Goal: Find specific page/section: Find specific page/section

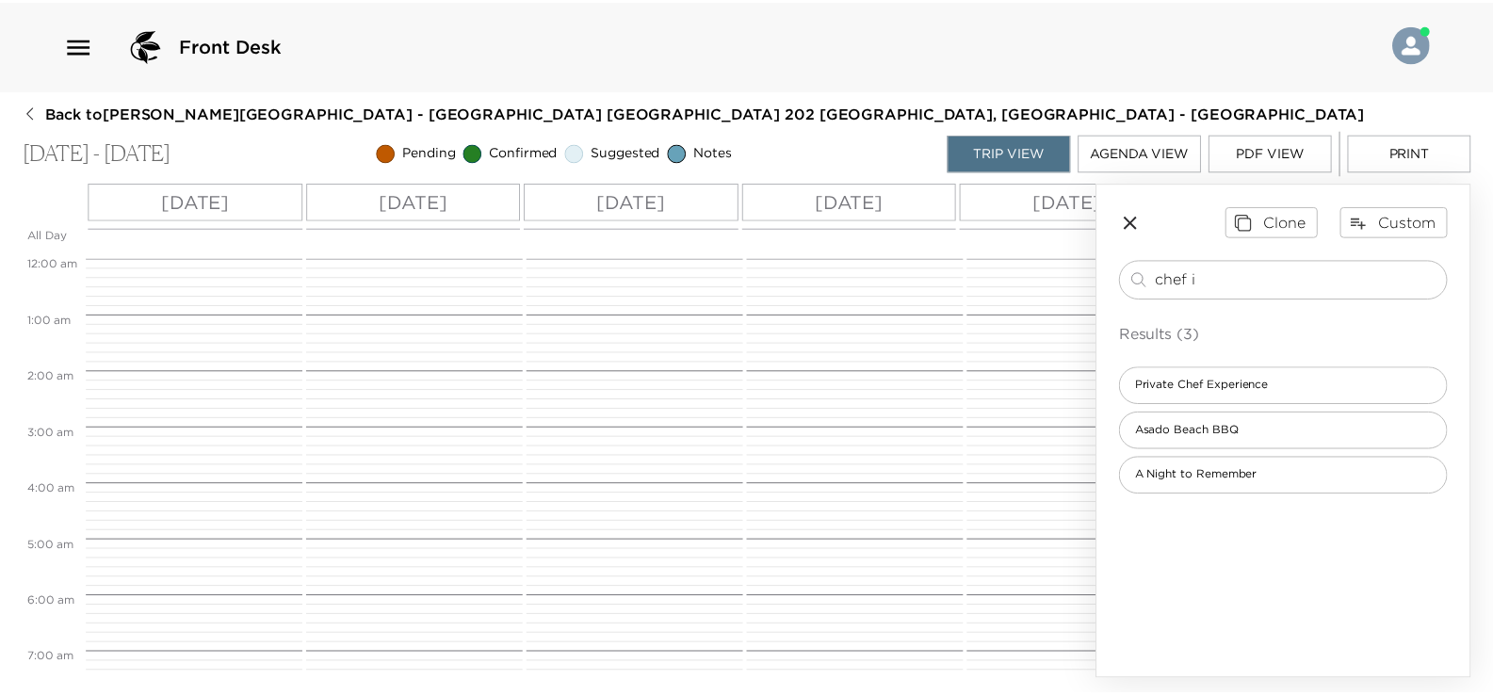
scroll to position [761, 0]
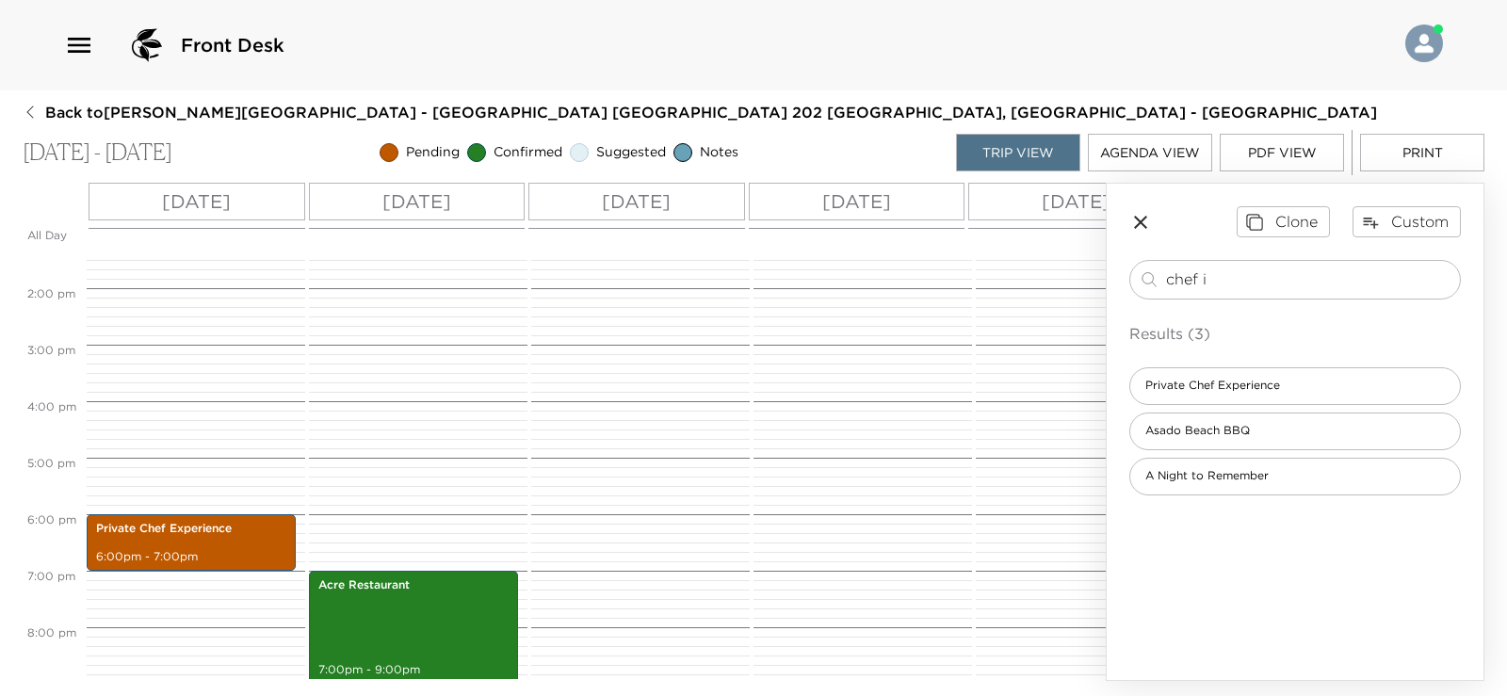
click at [31, 113] on icon "button" at bounding box center [30, 112] width 15 height 15
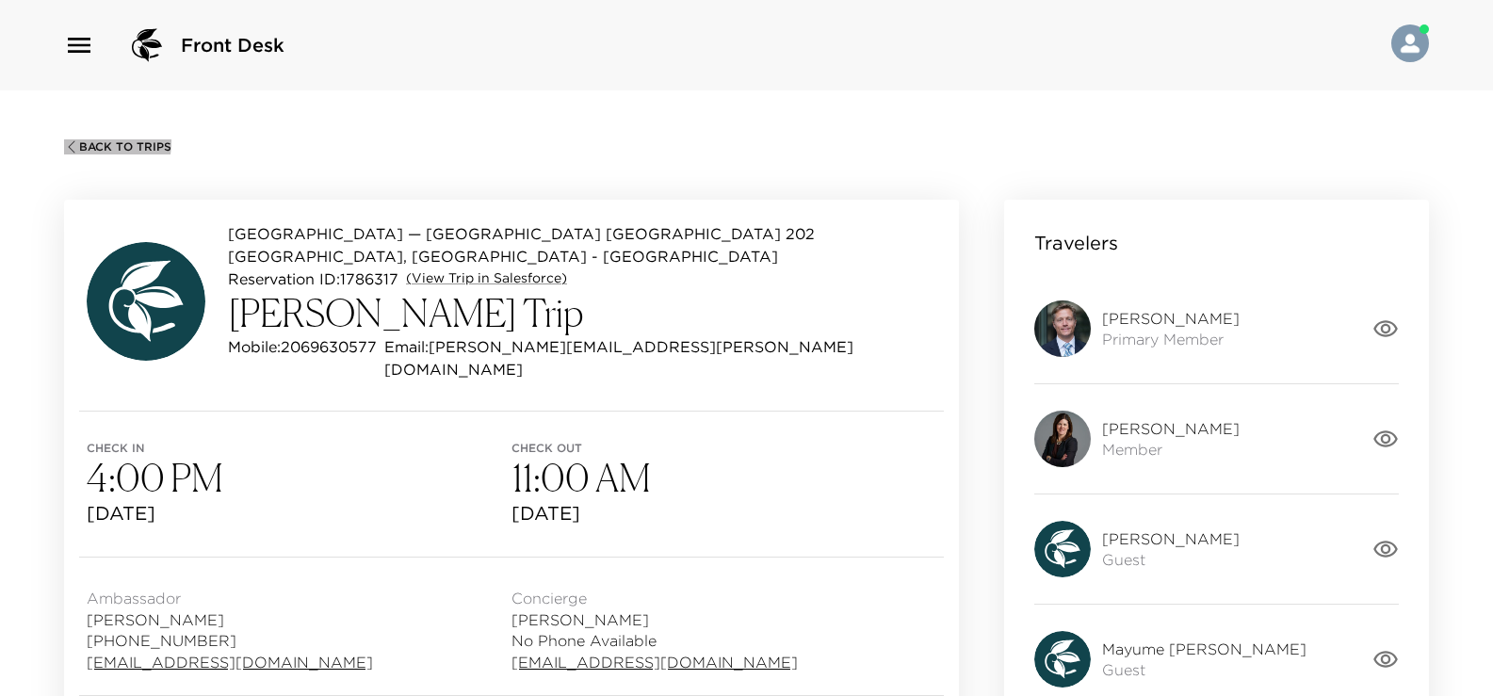
click at [73, 140] on icon "button" at bounding box center [71, 146] width 15 height 15
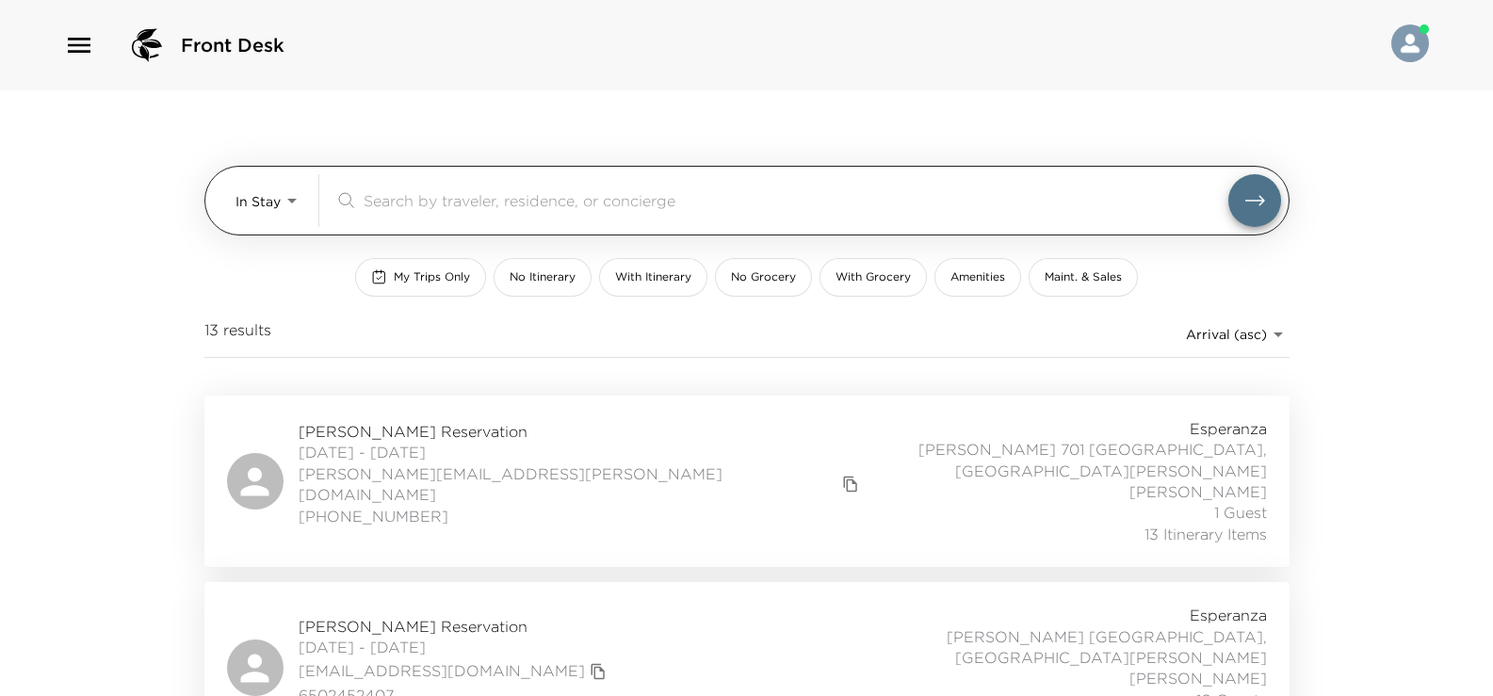
click at [437, 197] on input "search" at bounding box center [796, 200] width 865 height 22
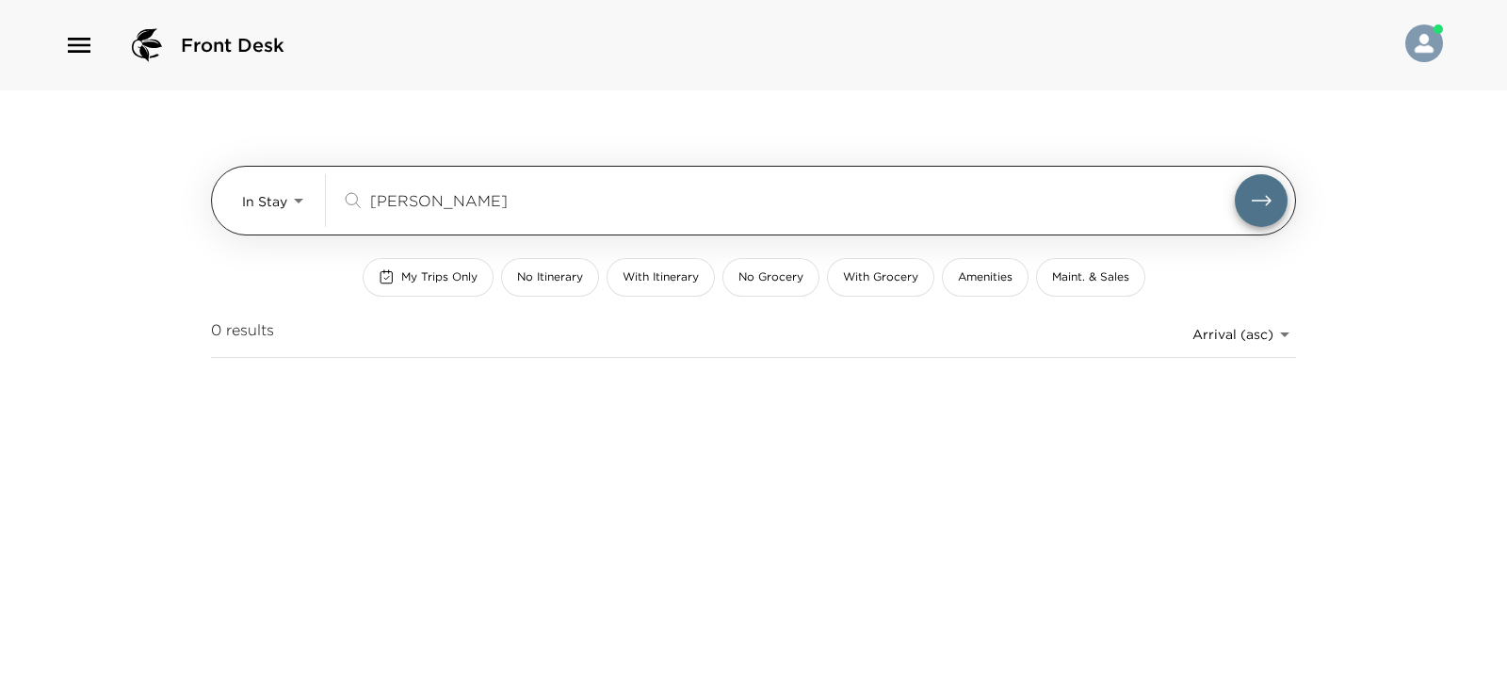
type input "kemper"
click at [280, 207] on body "Front Desk In Stay In-Stay kemper ​ My Trips Only No Itinerary With Itinerary N…" at bounding box center [753, 348] width 1507 height 696
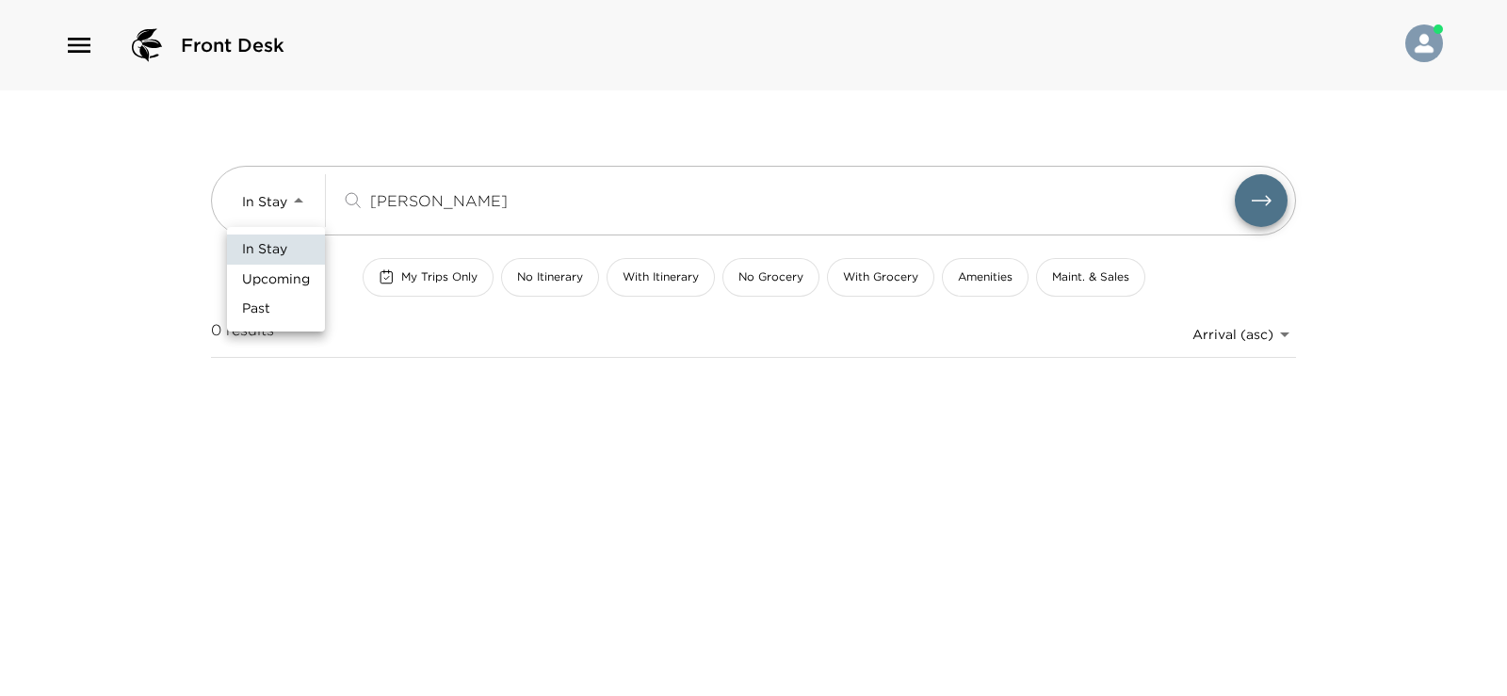
click at [277, 272] on span "Upcoming" at bounding box center [276, 279] width 68 height 19
type input "Upcoming"
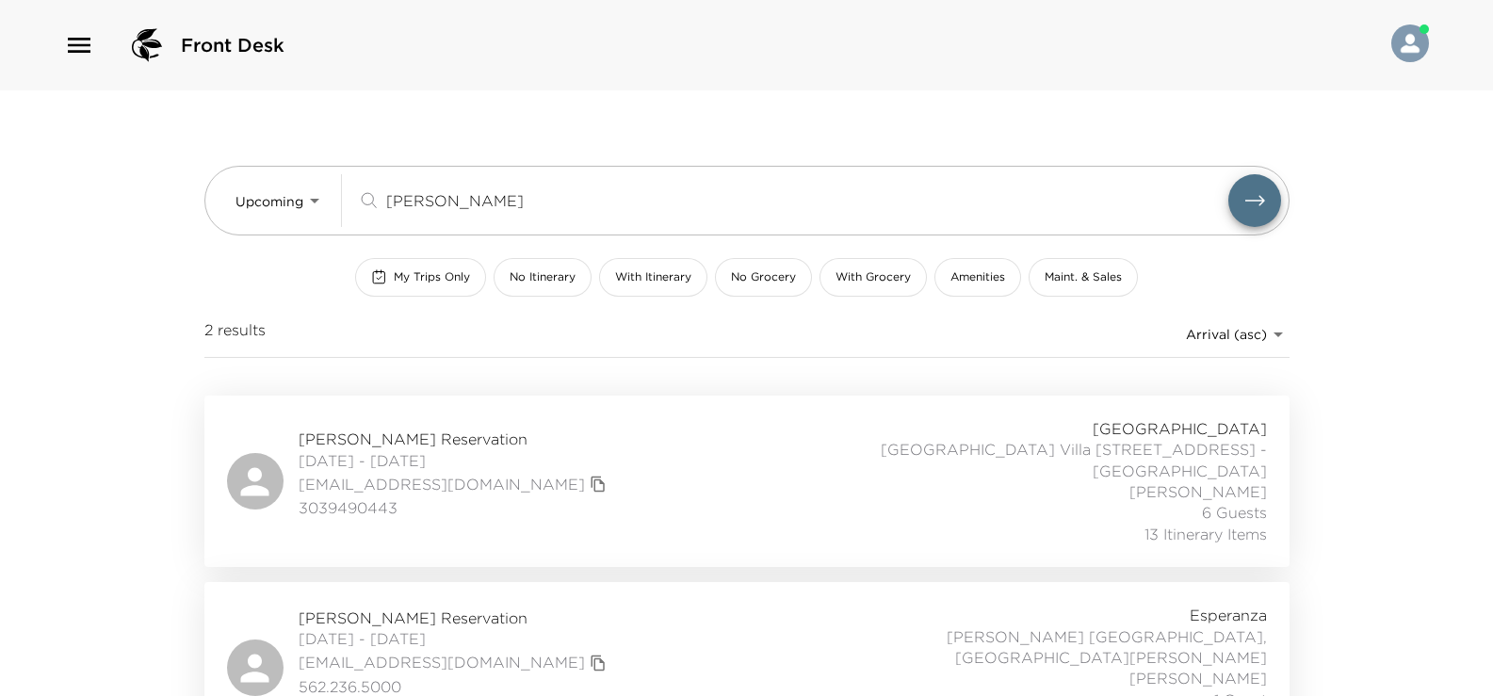
click at [550, 428] on div "Megan Kemper Reservation 10/03/2025 - 10/08/2025 megankemper@me.com 3039490443 …" at bounding box center [747, 481] width 1040 height 126
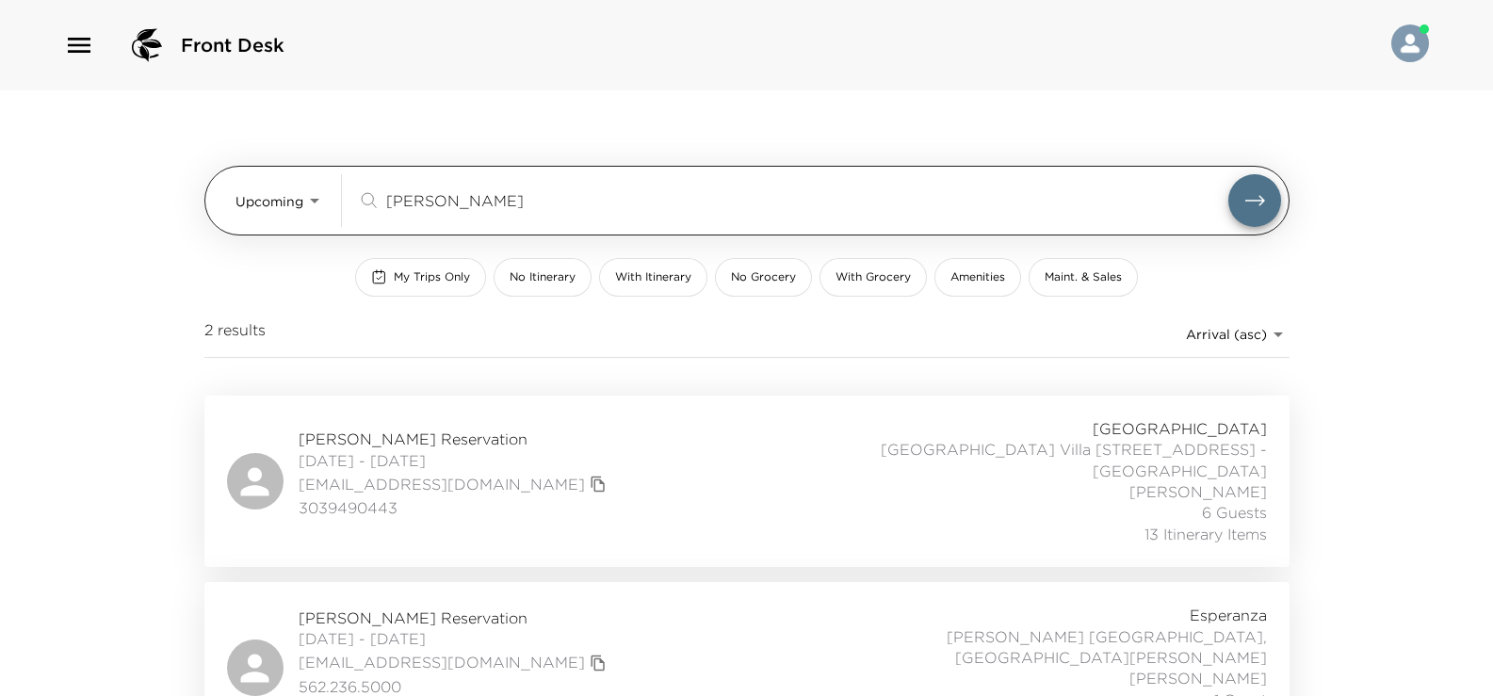
click at [525, 201] on input "kemper" at bounding box center [807, 200] width 842 height 22
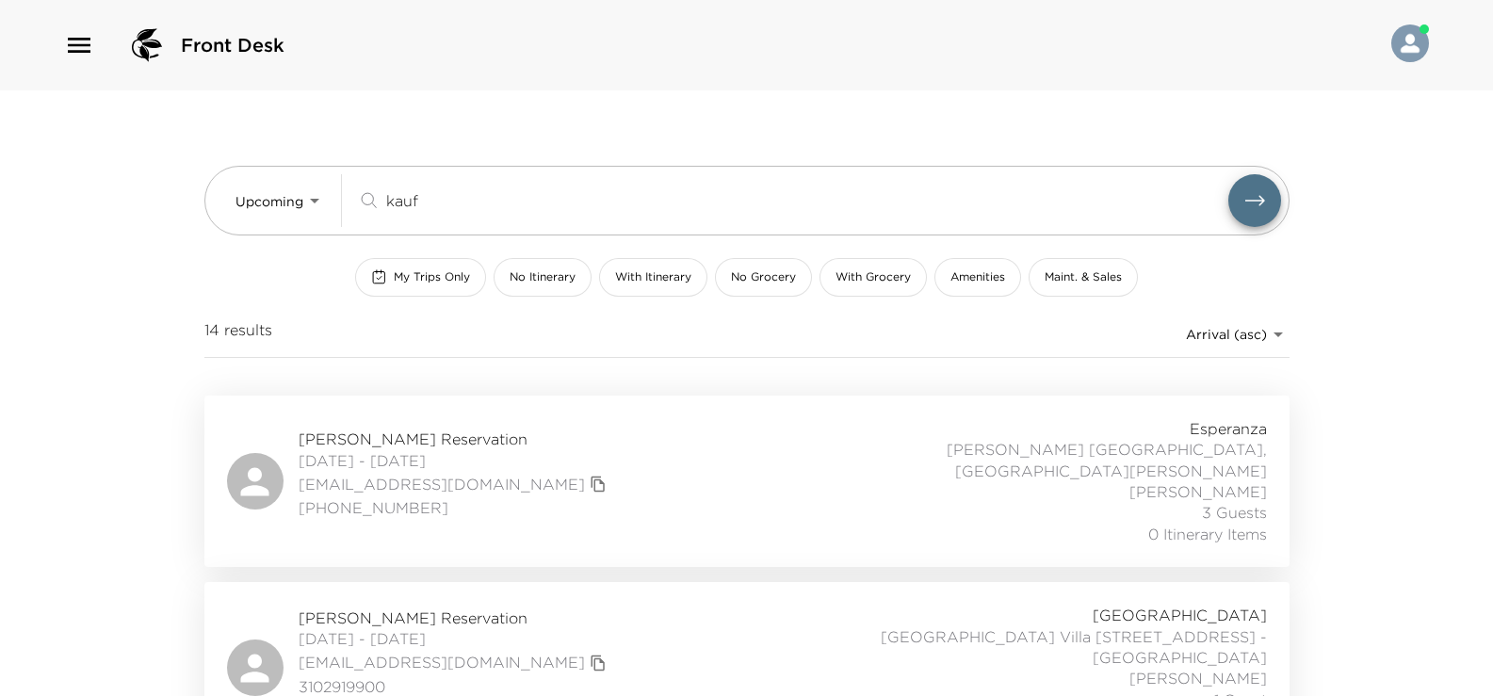
type input "kauf"
click at [610, 459] on div "Hannah Kaufman Reservation 10/09/2025 - 10/14/2025 hpark19@gmail.com +1 917-627…" at bounding box center [747, 481] width 1040 height 126
click at [547, 455] on div "Hannah Kaufman Reservation 10/09/2025 - 10/14/2025 hpark19@gmail.com +1 917-627…" at bounding box center [747, 481] width 1040 height 126
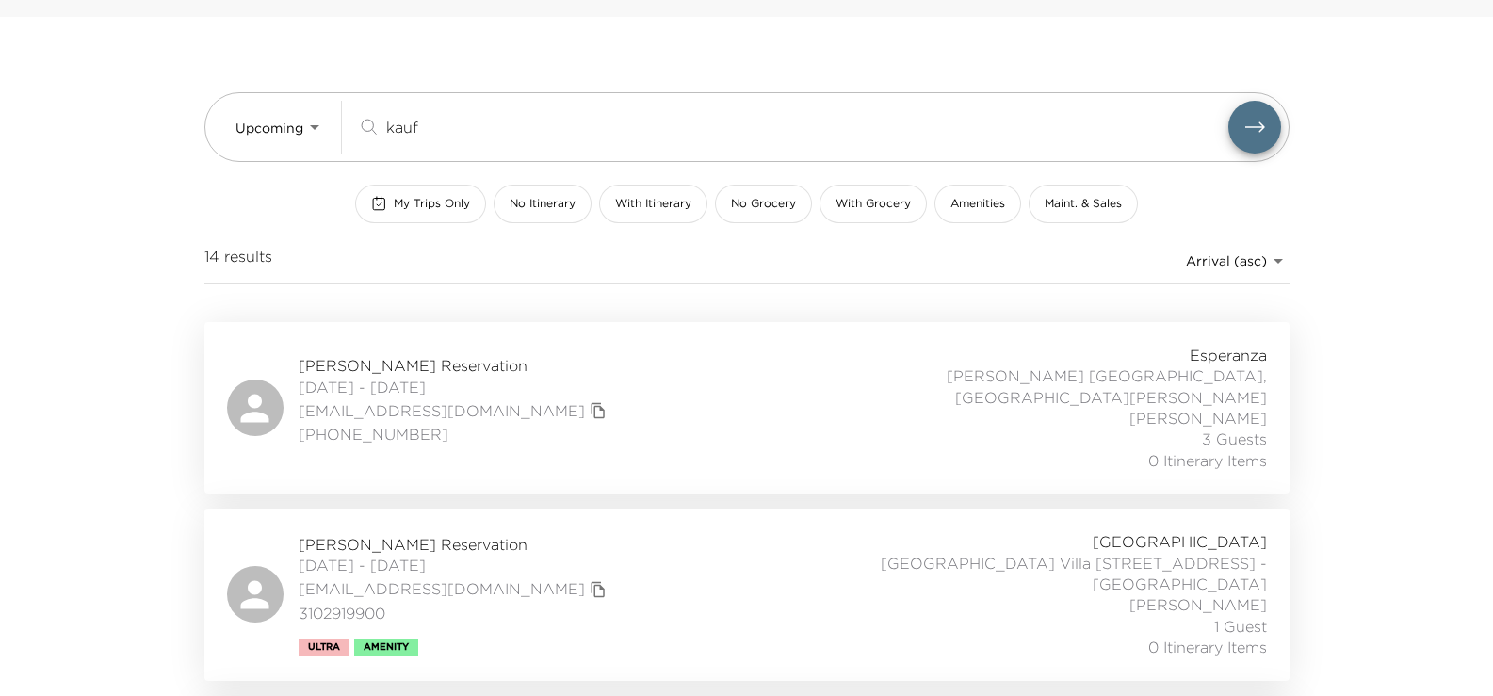
scroll to position [188, 0]
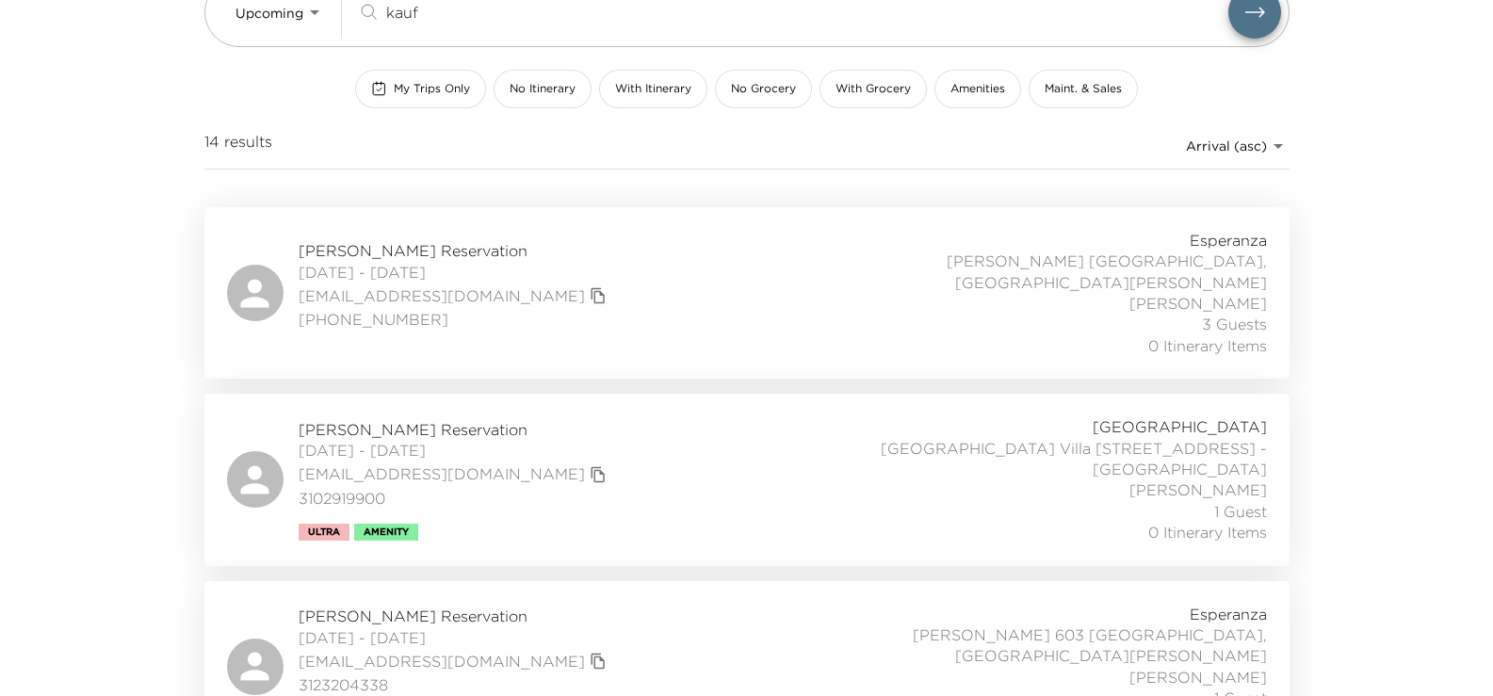
click at [688, 273] on div "Hannah Kaufman Reservation 10/09/2025 - 10/14/2025 hpark19@gmail.com +1 917-627…" at bounding box center [747, 293] width 1040 height 126
click at [719, 450] on div "Gadi Kaufmann Reservation 10/26/2025 - 11/02/2025 gkaufmann@rclco.com 310291990…" at bounding box center [747, 479] width 1040 height 126
click at [624, 275] on div "Hannah Kaufman Reservation 10/09/2025 - 10/14/2025 hpark19@gmail.com +1 917-627…" at bounding box center [747, 293] width 1040 height 126
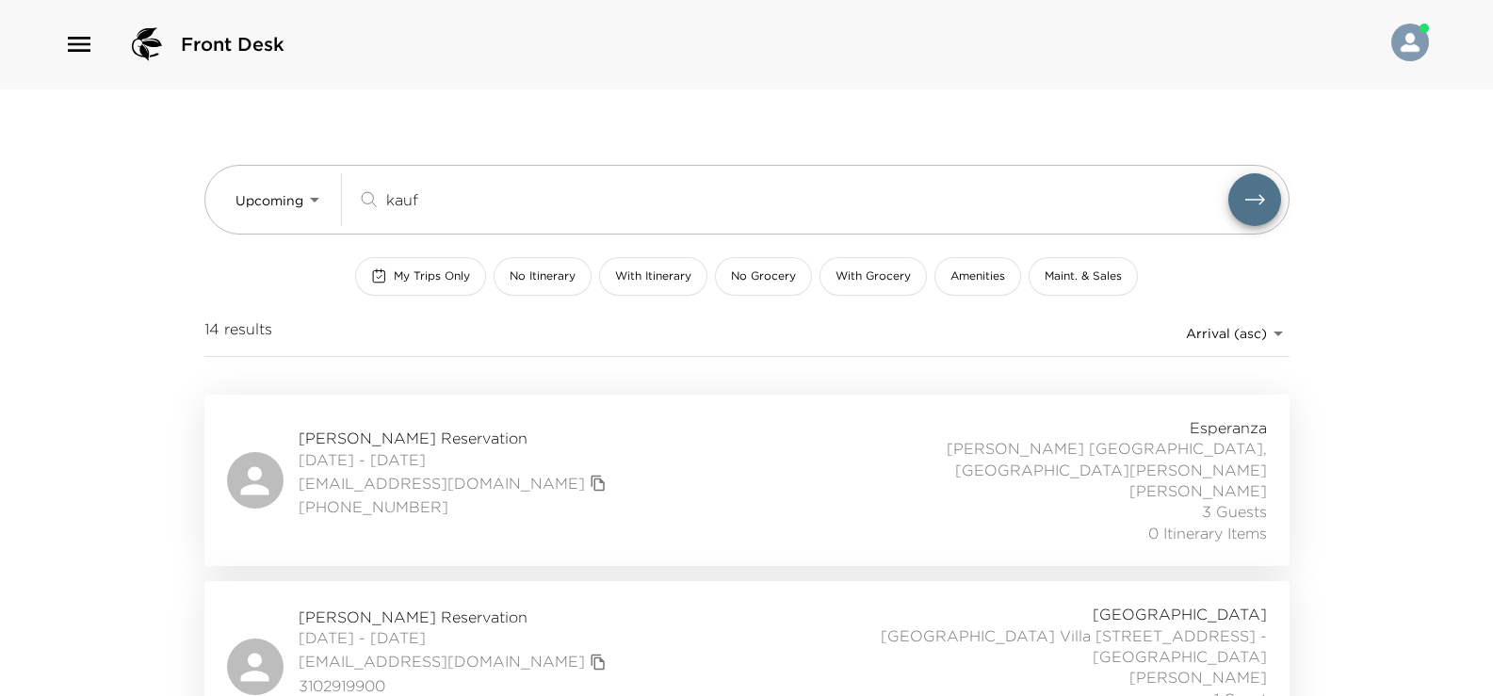
scroll to position [0, 0]
click at [591, 477] on icon "copy primary member email" at bounding box center [597, 485] width 13 height 16
click at [556, 441] on div "Hannah Kaufman Reservation 10/09/2025 - 10/14/2025 hpark19@gmail.com +1 917-627…" at bounding box center [747, 481] width 1040 height 126
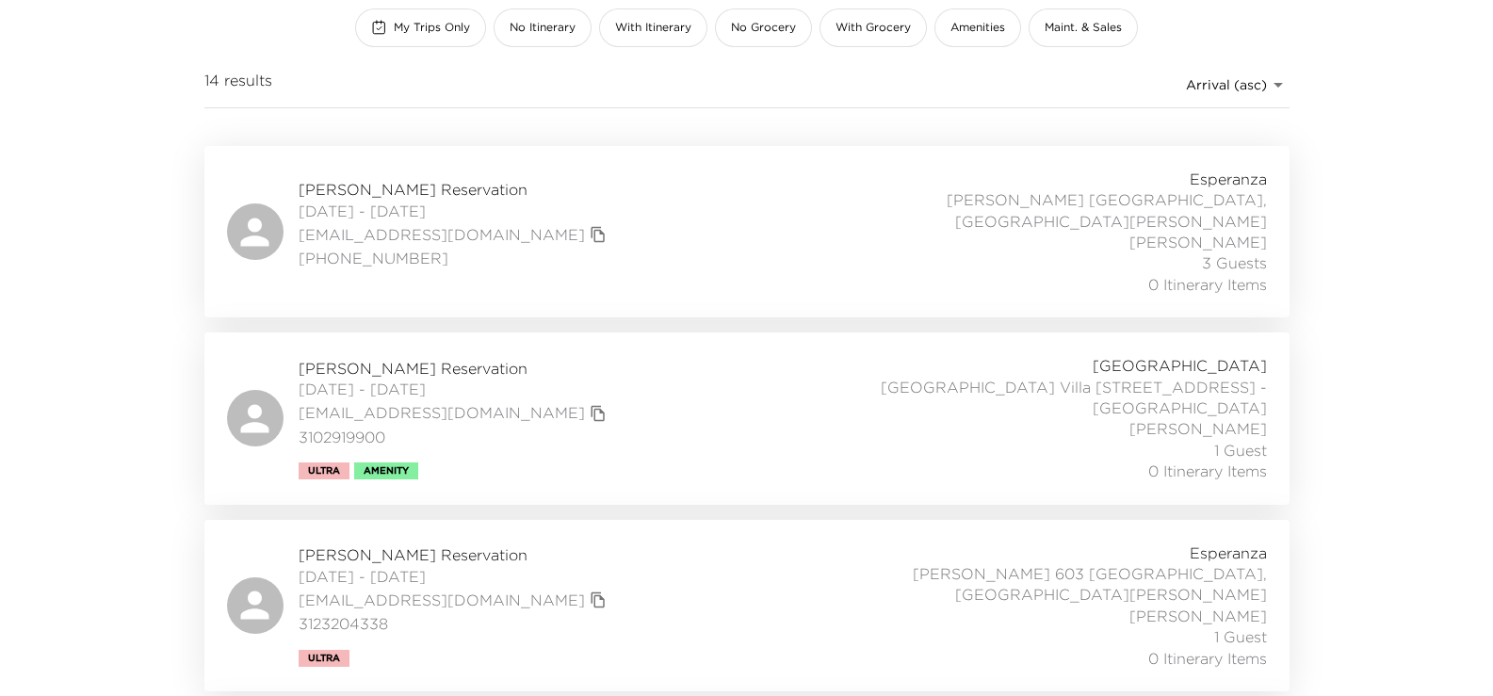
scroll to position [283, 0]
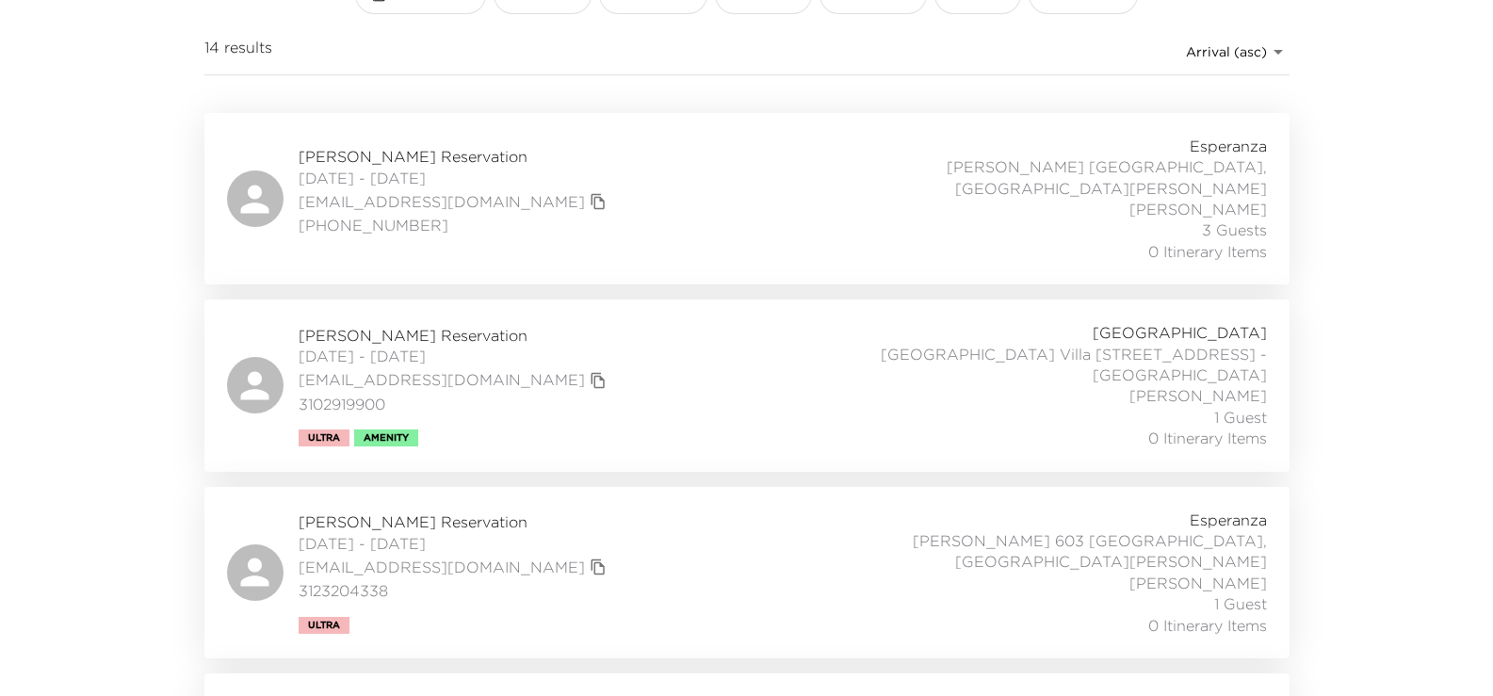
click at [590, 372] on icon "copy primary member email" at bounding box center [598, 380] width 17 height 17
click at [611, 361] on div "Gadi Kaufmann Reservation 10/26/2025 - 11/02/2025 gkaufmann@rclco.com 310291990…" at bounding box center [747, 385] width 1040 height 126
click at [567, 214] on div "Hannah Kaufman Reservation 10/09/2025 - 10/14/2025 hpark19@gmail.com +1 917-627…" at bounding box center [747, 199] width 1040 height 126
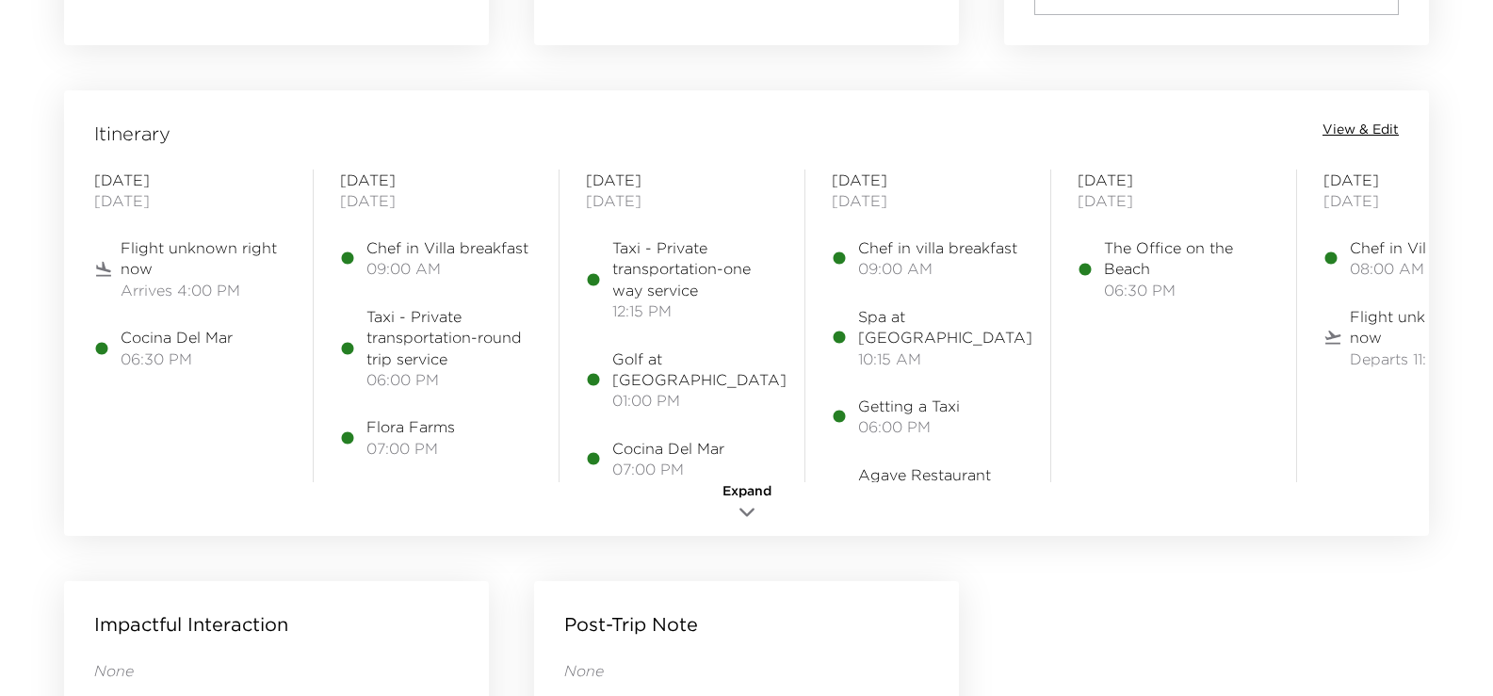
scroll to position [1507, 0]
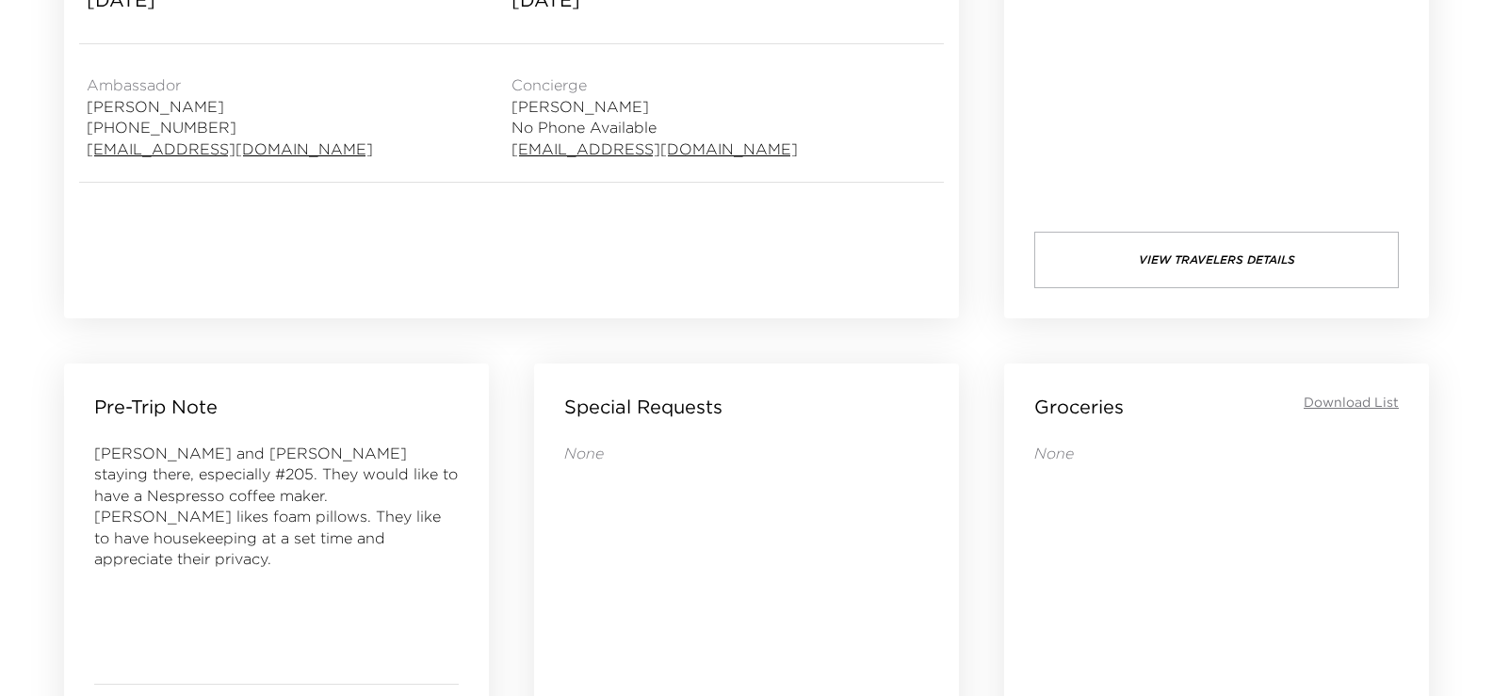
scroll to position [565, 0]
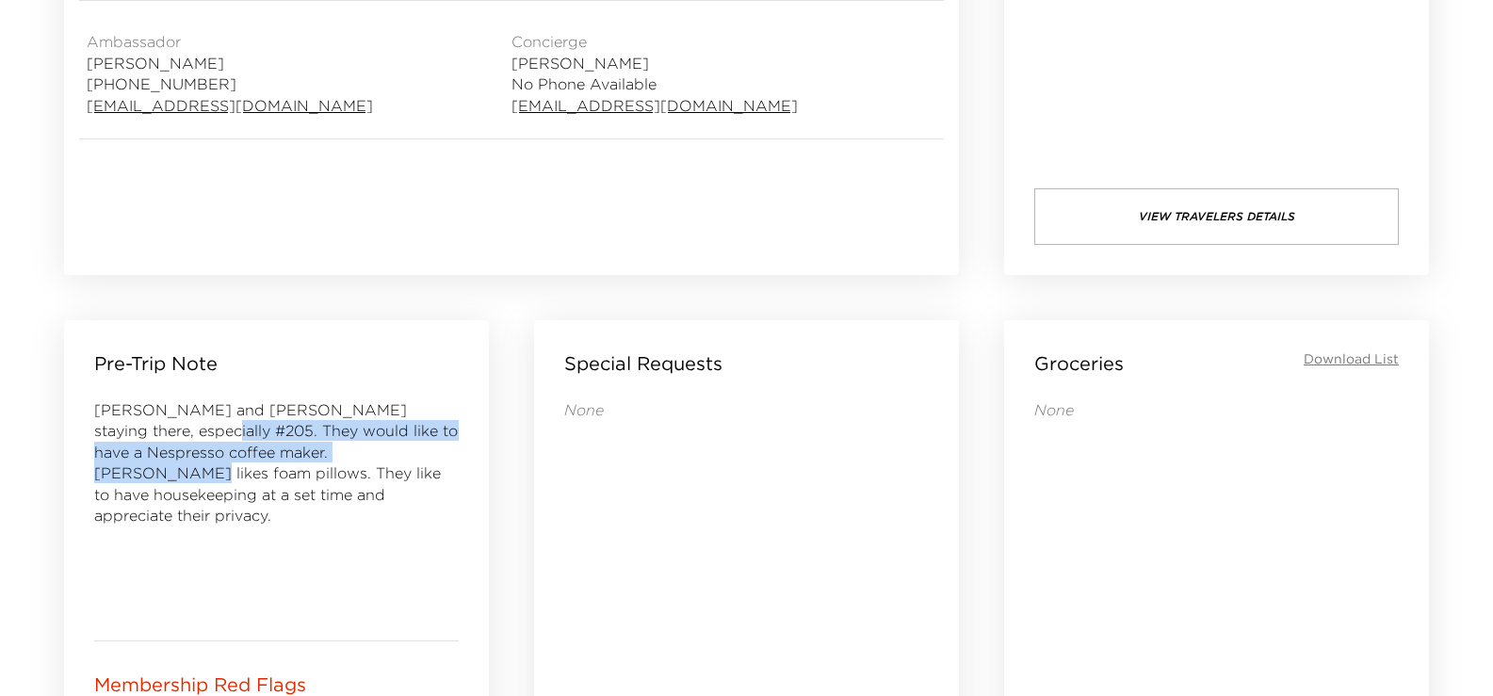
drag, startPoint x: 144, startPoint y: 432, endPoint x: 378, endPoint y: 450, distance: 234.3
click at [378, 450] on span "[PERSON_NAME] and [PERSON_NAME] staying there, especially #205. They would like…" at bounding box center [276, 462] width 364 height 124
copy span "They would like to have a Nespresso coffee maker. [PERSON_NAME] likes foam pill…"
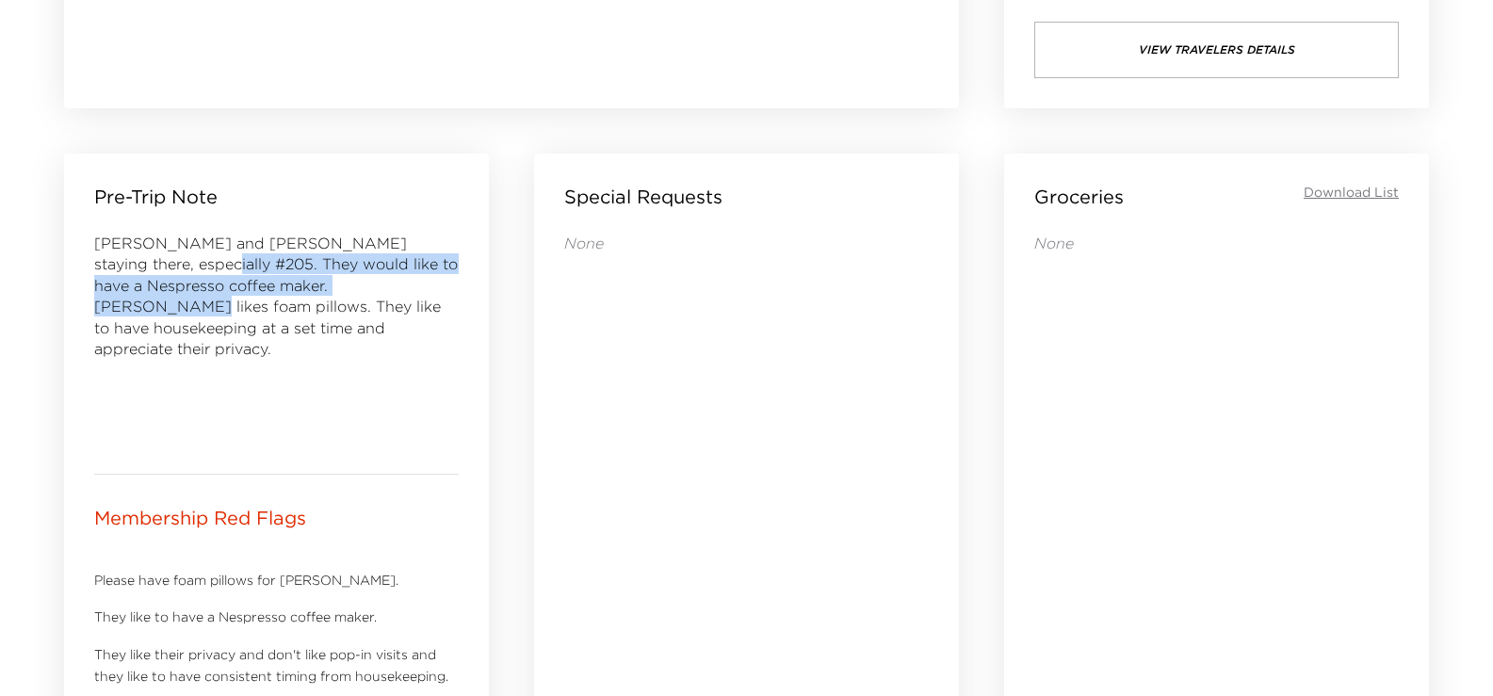
scroll to position [848, 0]
